Goal: Task Accomplishment & Management: Manage account settings

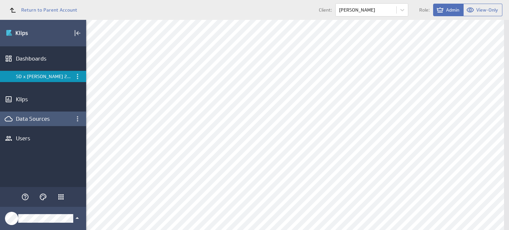
click at [42, 120] on div "Data Sources" at bounding box center [43, 118] width 54 height 7
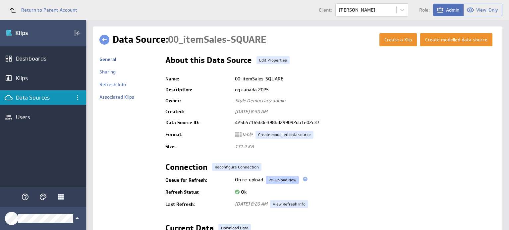
click at [289, 182] on link "Re-Upload Now" at bounding box center [282, 180] width 33 height 8
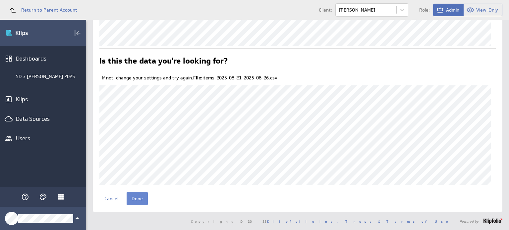
click at [135, 199] on input "Done" at bounding box center [137, 198] width 21 height 13
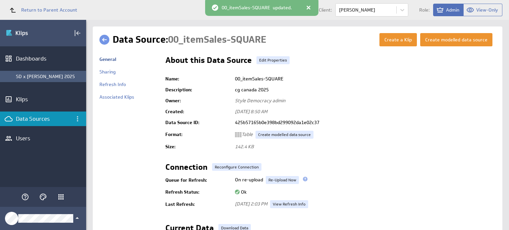
click at [64, 78] on div "SD x [PERSON_NAME] 2025" at bounding box center [49, 77] width 67 height 6
